Goal: Browse casually

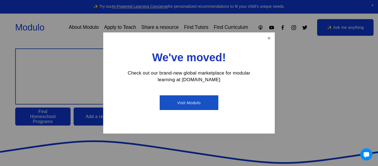
scroll to position [36, 0]
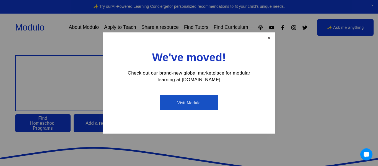
click at [269, 40] on link "Close" at bounding box center [270, 38] width 10 height 10
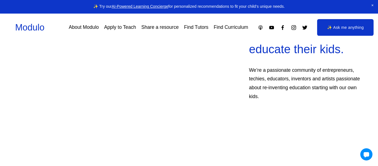
scroll to position [0, 0]
